Goal: Task Accomplishment & Management: Manage account settings

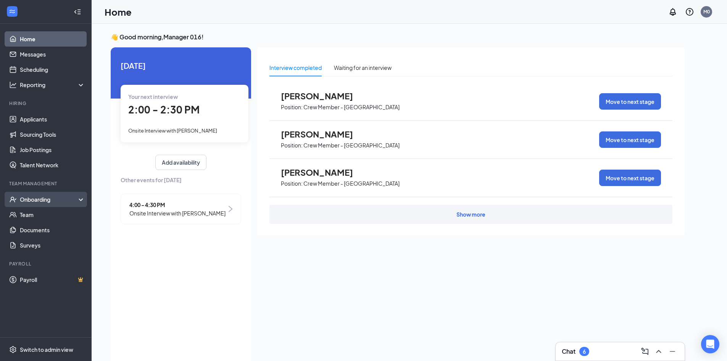
click at [48, 197] on div "Onboarding" at bounding box center [49, 199] width 59 height 8
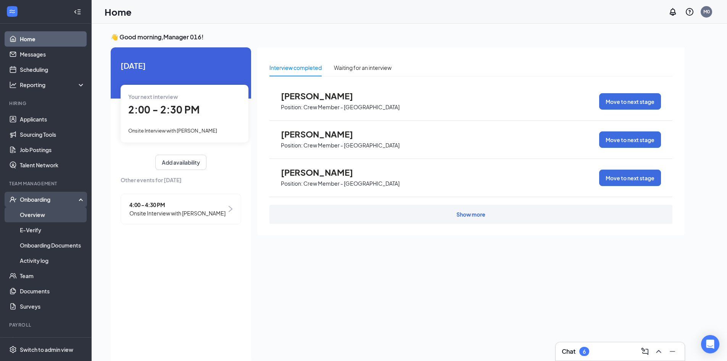
click at [72, 214] on link "Overview" at bounding box center [52, 214] width 65 height 15
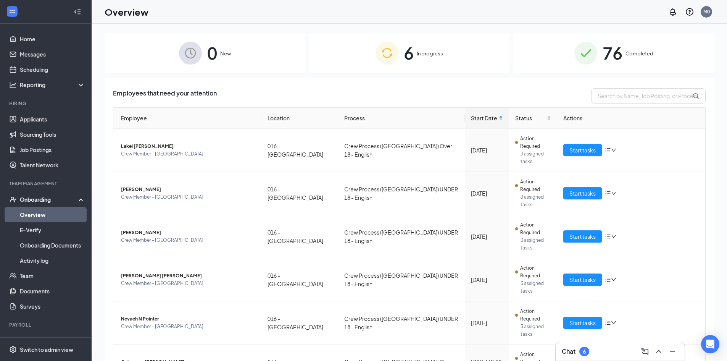
click at [578, 56] on img at bounding box center [585, 53] width 23 height 23
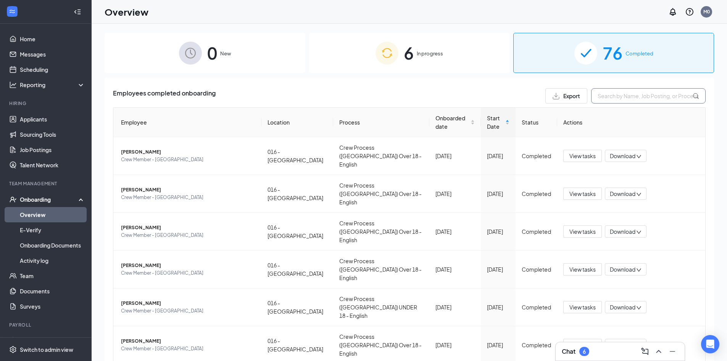
click at [607, 99] on input "text" at bounding box center [648, 95] width 114 height 15
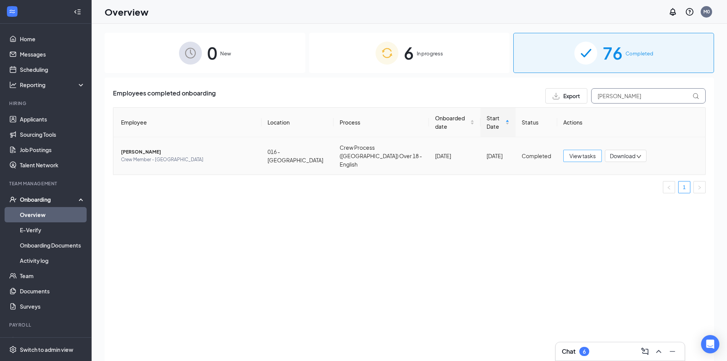
type input "peter"
click at [575, 150] on button "View tasks" at bounding box center [582, 156] width 39 height 12
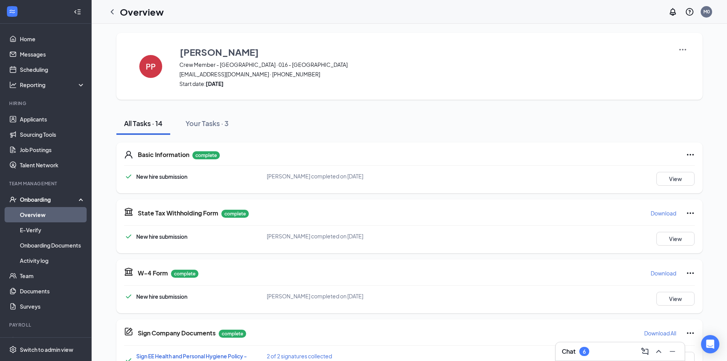
click at [221, 82] on strong "Sat Aug 23, 2025" at bounding box center [215, 83] width 18 height 7
click at [224, 72] on span "parkerpete1214@gmail.com · (336) 779-5850" at bounding box center [423, 74] width 489 height 8
click at [162, 69] on button "PP" at bounding box center [151, 66] width 38 height 42
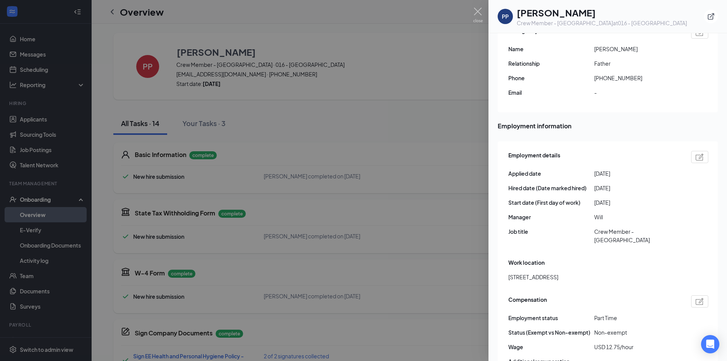
scroll to position [320, 0]
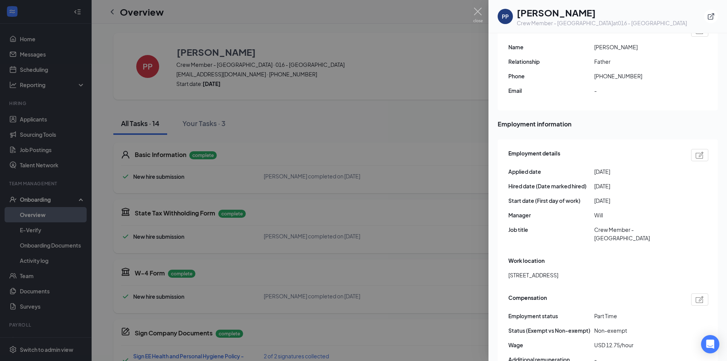
click at [418, 250] on div at bounding box center [363, 180] width 727 height 361
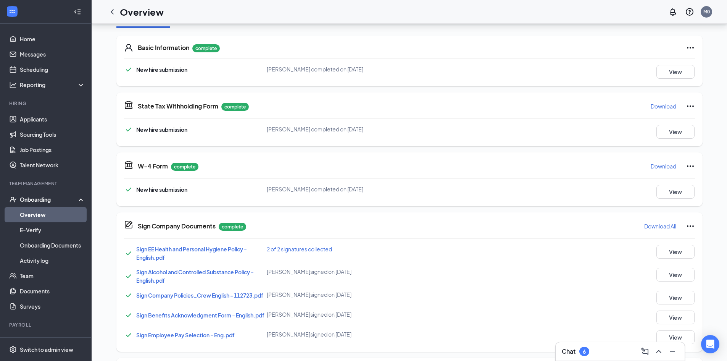
scroll to position [0, 0]
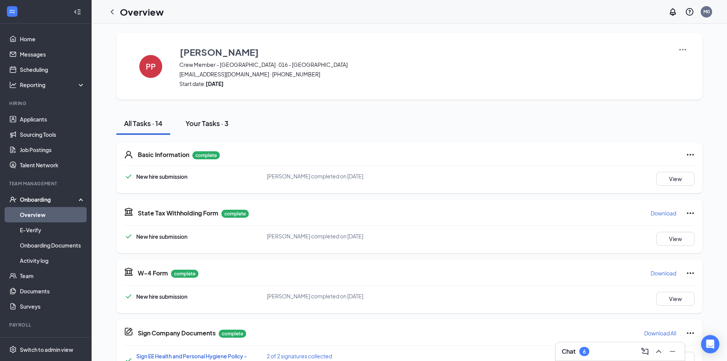
click at [218, 122] on div "Your Tasks · 3" at bounding box center [206, 123] width 43 height 10
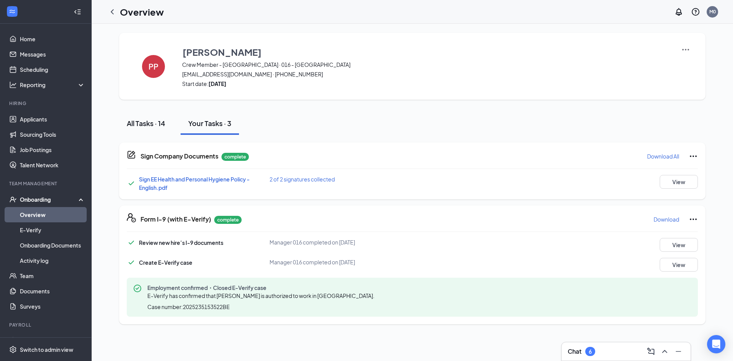
click at [154, 123] on div "All Tasks · 14" at bounding box center [146, 123] width 39 height 10
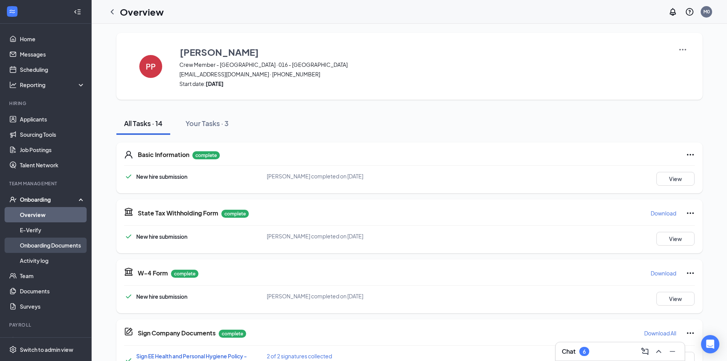
click at [63, 248] on link "Onboarding Documents" at bounding box center [52, 244] width 65 height 15
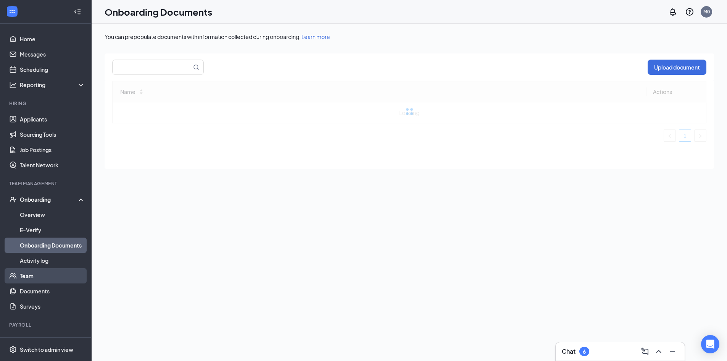
click at [60, 276] on link "Team" at bounding box center [52, 275] width 65 height 15
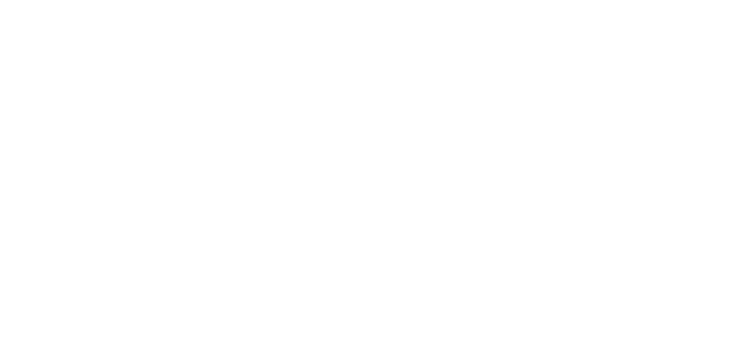
drag, startPoint x: 248, startPoint y: 271, endPoint x: 269, endPoint y: 258, distance: 24.7
click at [0, 0] on html at bounding box center [0, 0] width 0 height 0
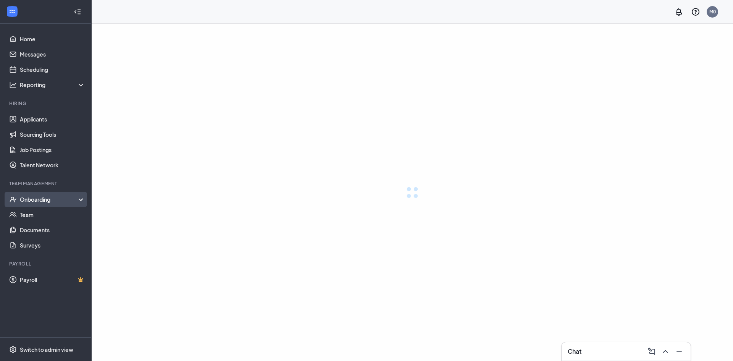
click at [50, 196] on div "Onboarding" at bounding box center [53, 199] width 66 height 8
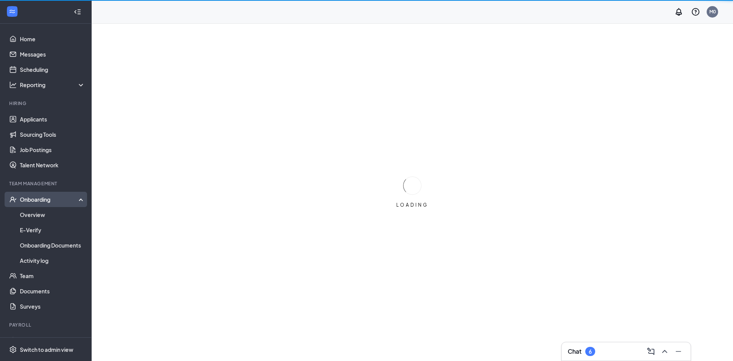
click at [48, 200] on div "Onboarding" at bounding box center [49, 199] width 59 height 8
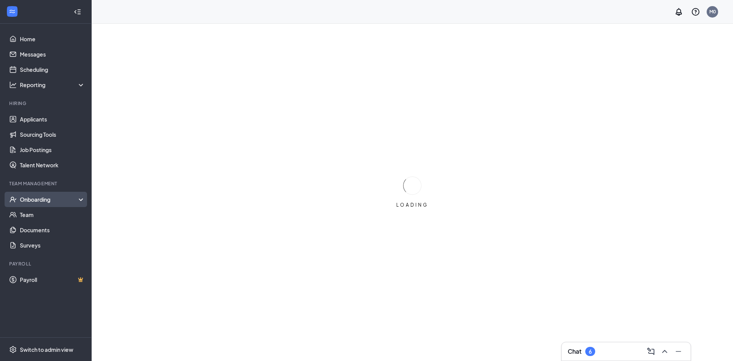
click at [47, 197] on div "Onboarding" at bounding box center [49, 199] width 59 height 8
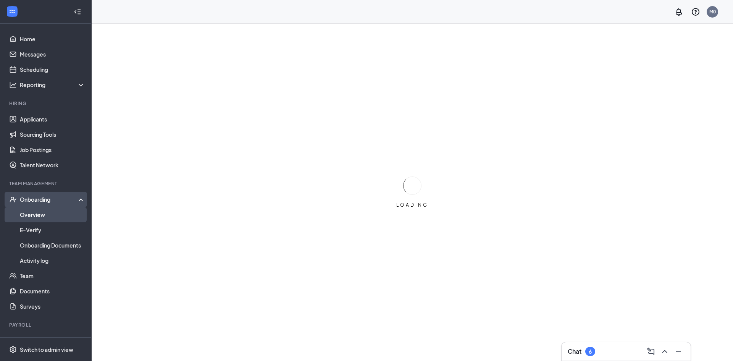
click at [43, 215] on link "Overview" at bounding box center [52, 214] width 65 height 15
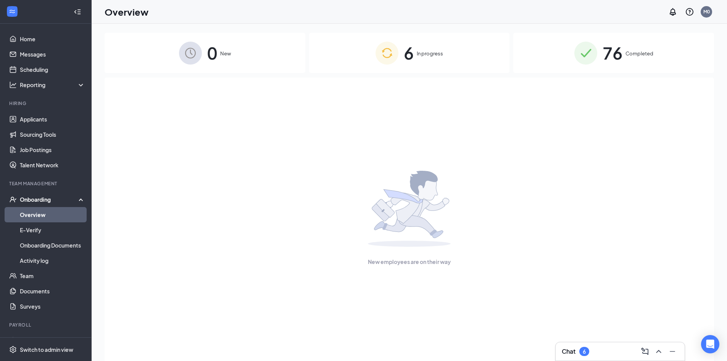
click at [419, 59] on div "6 In progress" at bounding box center [409, 53] width 201 height 40
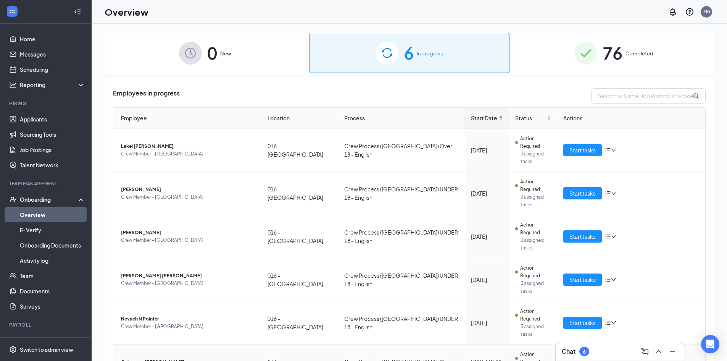
click at [596, 360] on button "Start tasks" at bounding box center [582, 366] width 39 height 12
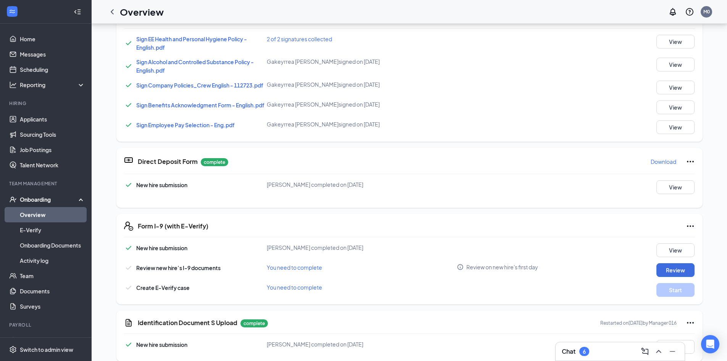
scroll to position [318, 0]
click at [664, 275] on div "Needs to be submitted before viewing." at bounding box center [656, 271] width 90 height 13
click at [680, 264] on button "Review" at bounding box center [675, 269] width 38 height 14
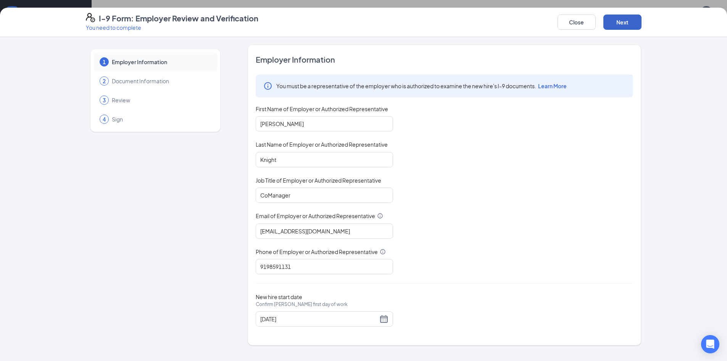
click at [624, 22] on button "Next" at bounding box center [622, 22] width 38 height 15
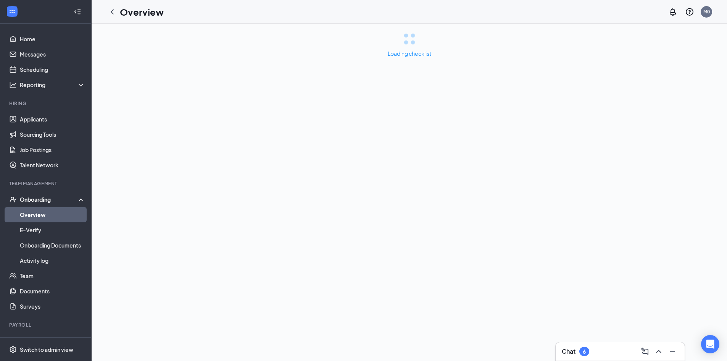
scroll to position [0, 0]
